Goal: Information Seeking & Learning: Stay updated

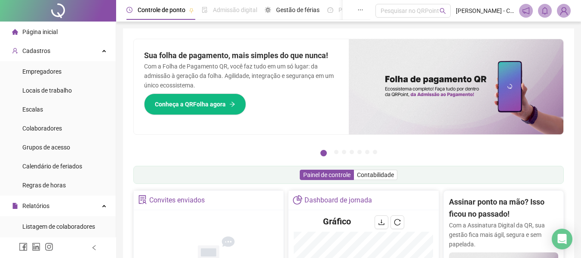
scroll to position [190, 0]
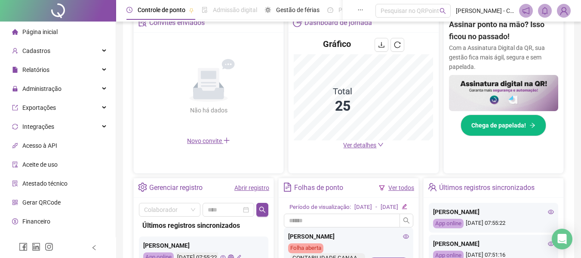
scroll to position [172, 0]
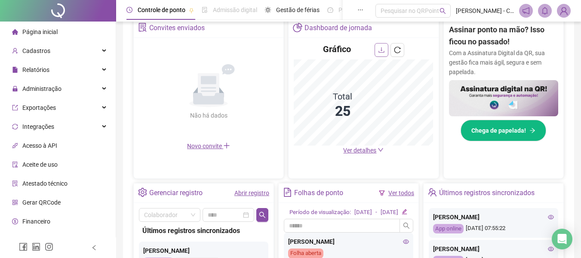
click at [381, 47] on icon "download" at bounding box center [381, 49] width 7 height 7
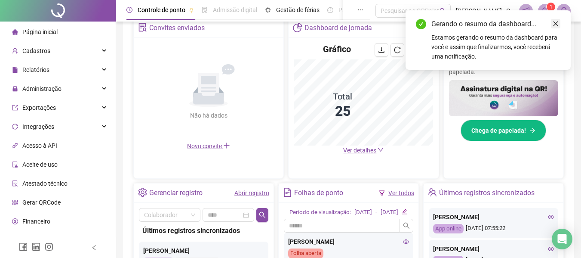
click at [559, 24] on link "Close" at bounding box center [555, 23] width 9 height 9
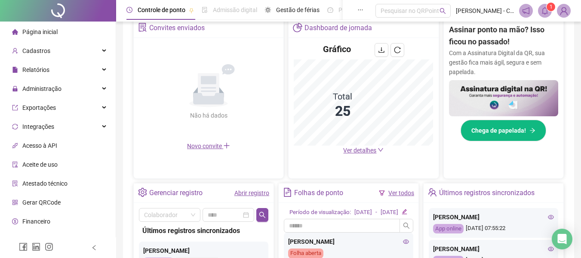
click at [546, 11] on icon "bell" at bounding box center [545, 11] width 8 height 8
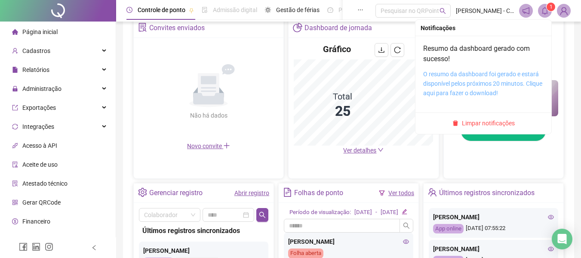
click at [453, 83] on link "O resumo da dashboard foi gerado e estará disponível pelos próximos 20 minutos.…" at bounding box center [482, 84] width 119 height 26
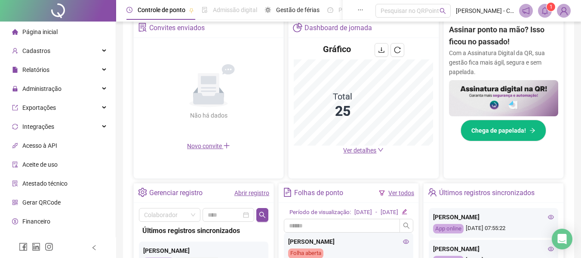
click at [541, 10] on icon "bell" at bounding box center [545, 11] width 8 height 8
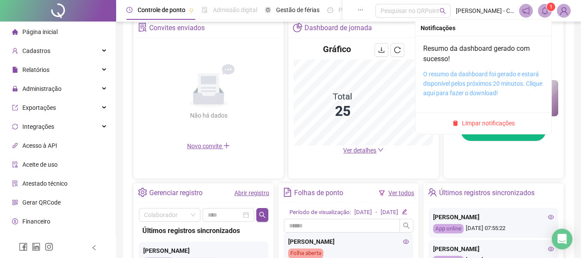
click at [478, 80] on link "O resumo da dashboard foi gerado e estará disponível pelos próximos 20 minutos.…" at bounding box center [482, 84] width 119 height 26
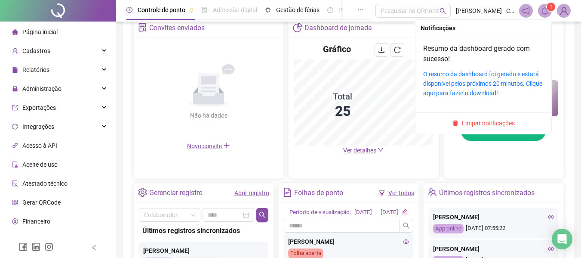
click at [547, 16] on span at bounding box center [545, 11] width 14 height 14
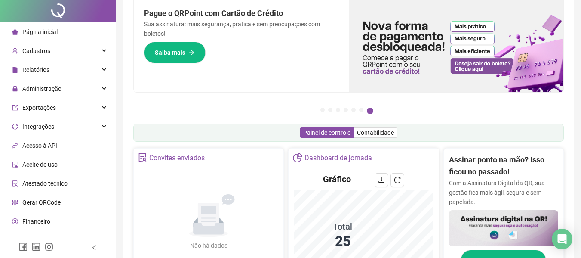
scroll to position [0, 0]
